Goal: Entertainment & Leisure: Consume media (video, audio)

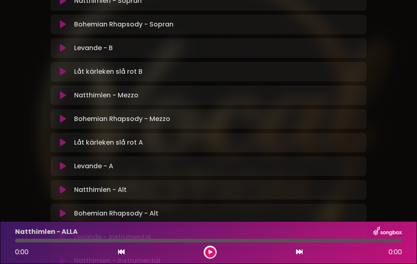
scroll to position [259, 0]
click at [68, 91] on button at bounding box center [62, 95] width 15 height 8
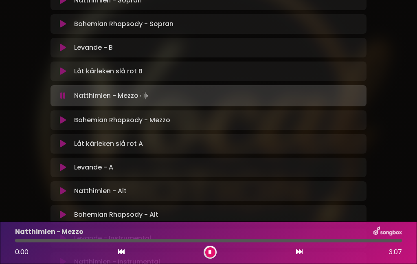
scroll to position [0, 0]
click at [212, 256] on button at bounding box center [210, 252] width 10 height 10
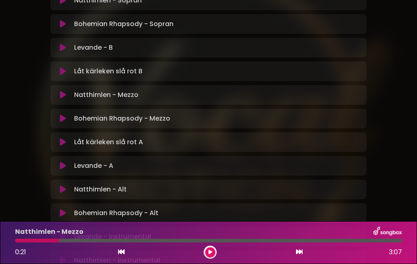
click at [18, 249] on font "0:21" at bounding box center [20, 251] width 11 height 9
click at [24, 242] on div at bounding box center [37, 241] width 44 height 4
click at [21, 242] on div at bounding box center [37, 241] width 44 height 4
click at [212, 254] on button at bounding box center [210, 252] width 10 height 10
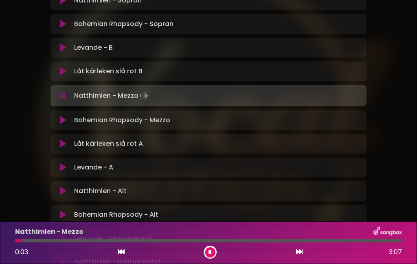
click at [20, 248] on span "0:03" at bounding box center [21, 251] width 13 height 9
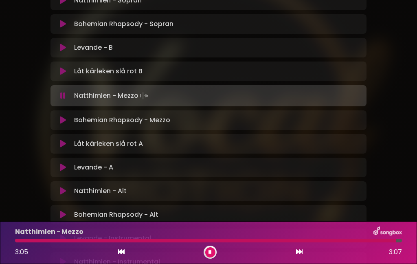
click at [212, 255] on button at bounding box center [210, 252] width 10 height 10
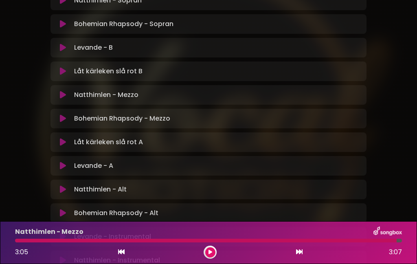
click at [21, 241] on div at bounding box center [206, 241] width 382 height 4
click at [26, 248] on font "3:05" at bounding box center [21, 251] width 13 height 9
click at [17, 241] on div at bounding box center [206, 241] width 382 height 4
click at [64, 99] on icon at bounding box center [63, 95] width 6 height 8
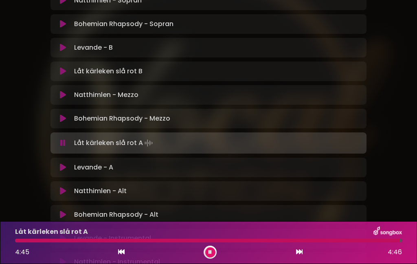
click at [213, 254] on button at bounding box center [210, 252] width 10 height 10
